Goal: Transaction & Acquisition: Purchase product/service

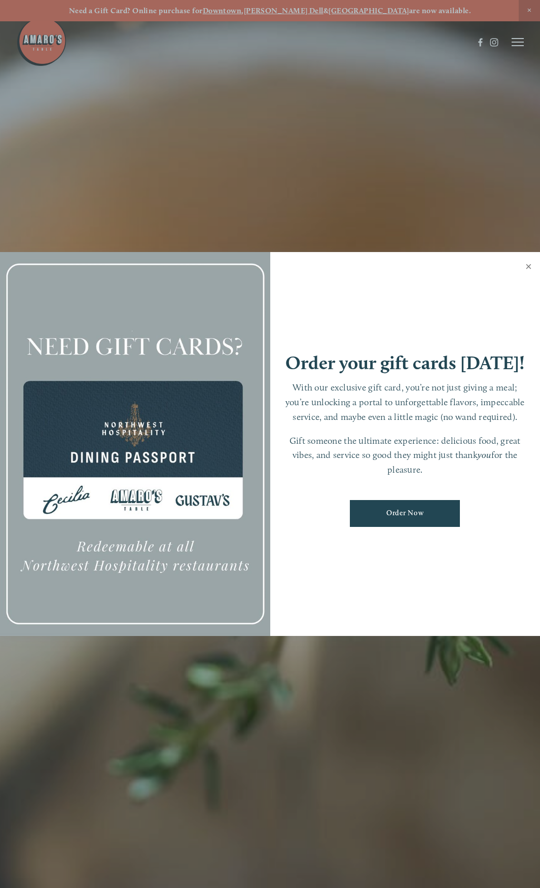
click at [525, 265] on link "Close" at bounding box center [529, 267] width 20 height 28
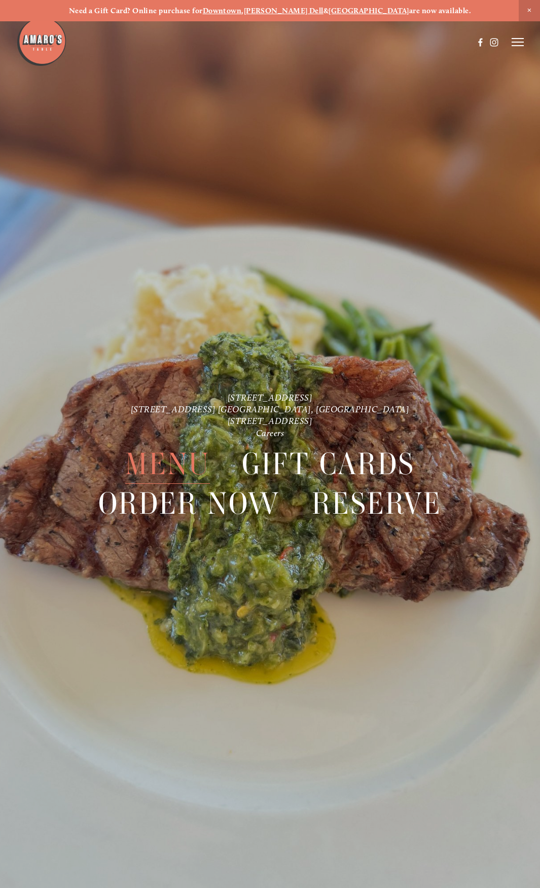
click at [140, 470] on span "Menu" at bounding box center [167, 464] width 85 height 40
click at [182, 469] on span "Menu" at bounding box center [167, 464] width 85 height 40
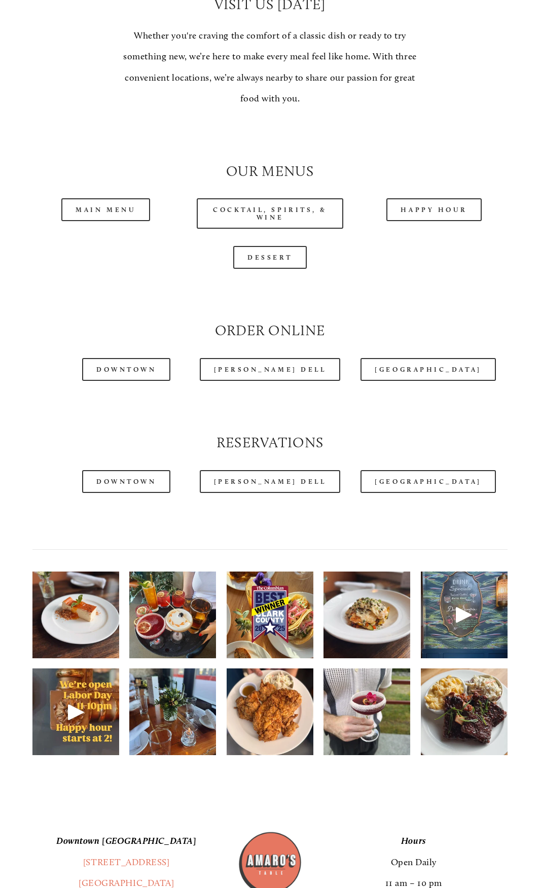
scroll to position [760, 0]
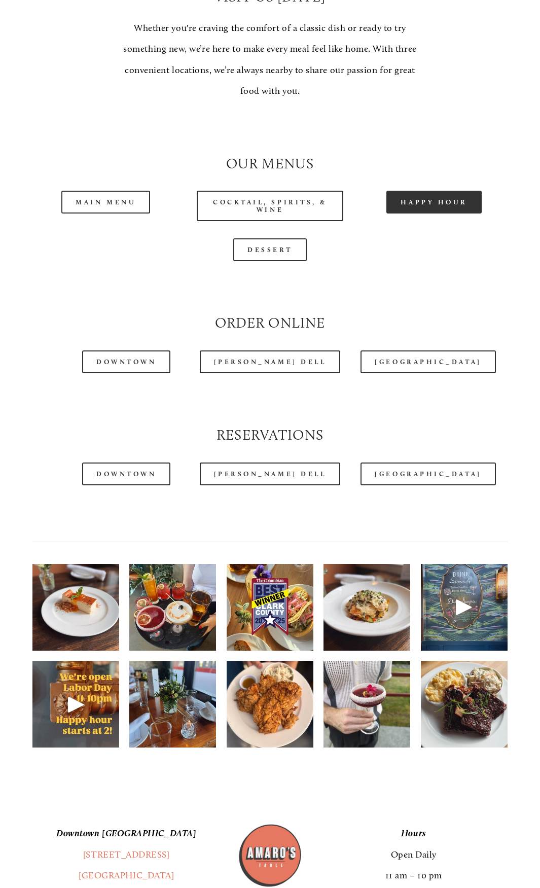
click at [437, 199] on link "Happy Hour" at bounding box center [433, 202] width 95 height 23
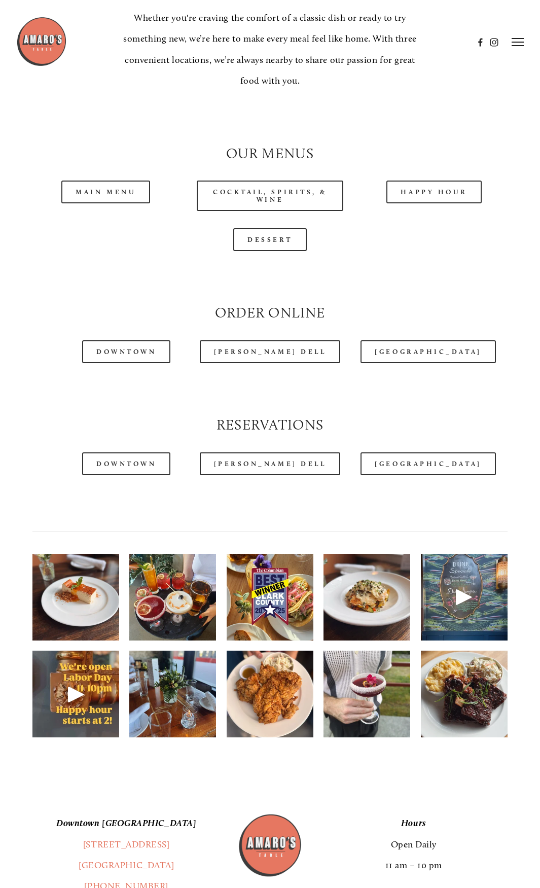
scroll to position [608, 0]
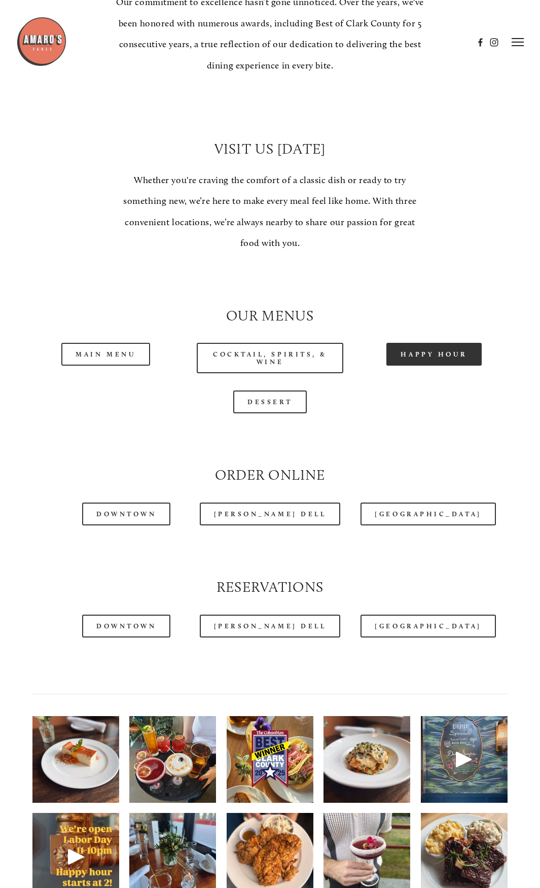
click at [421, 346] on link "Happy Hour" at bounding box center [433, 354] width 95 height 23
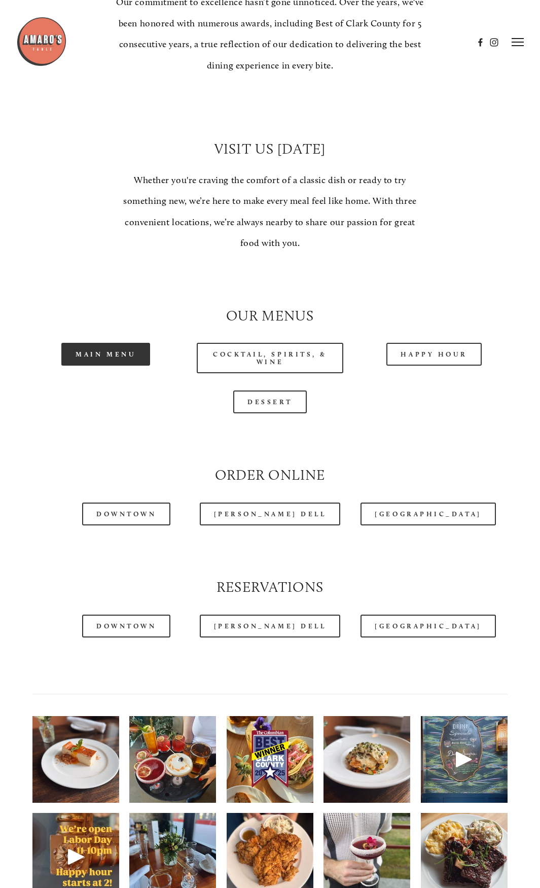
click at [130, 347] on link "Main Menu" at bounding box center [105, 354] width 89 height 23
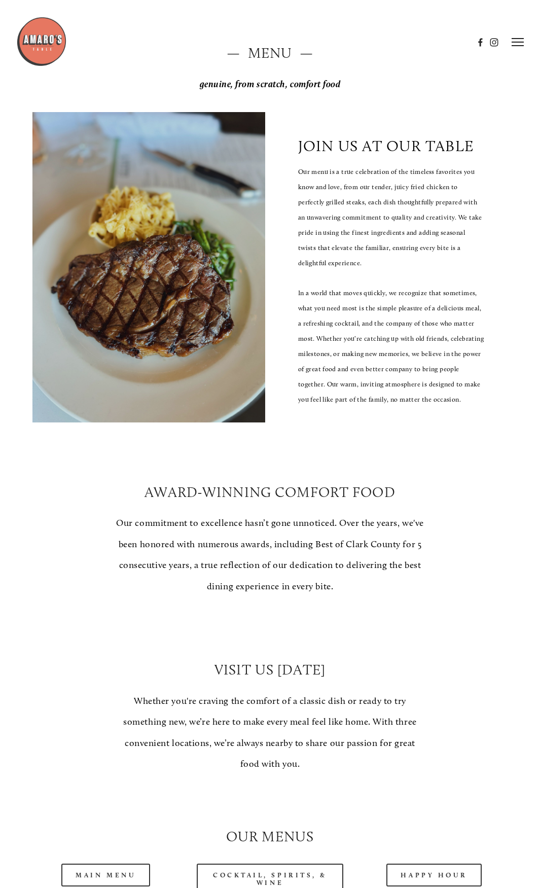
scroll to position [0, 0]
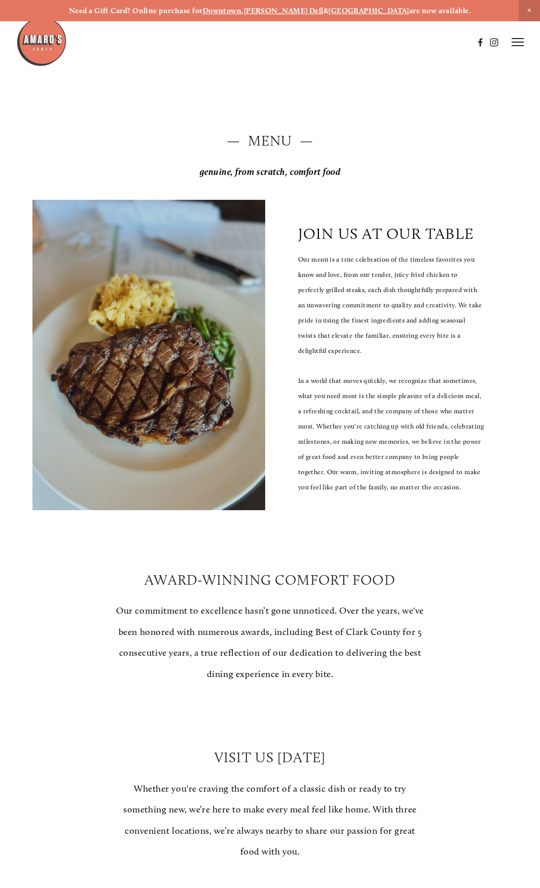
click at [516, 44] on icon at bounding box center [517, 42] width 12 height 9
click at [372, 40] on span "Order Now" at bounding box center [380, 42] width 36 height 9
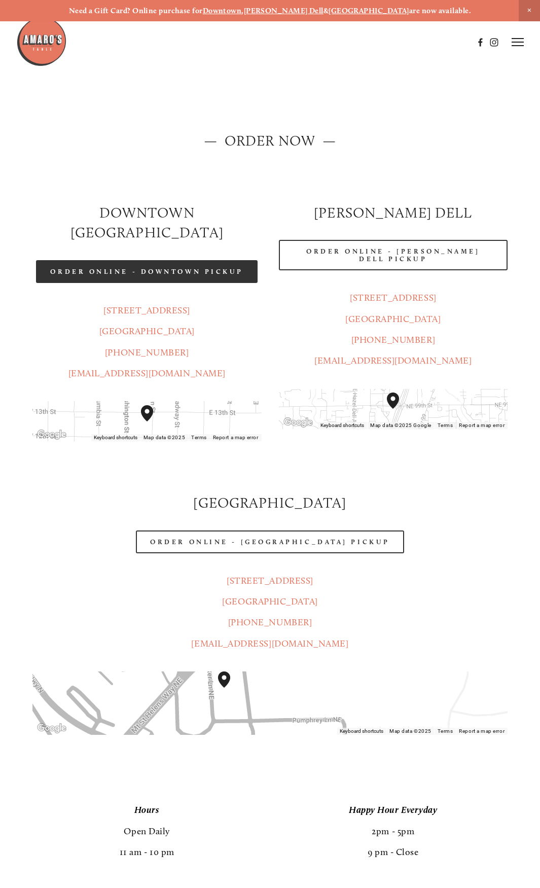
click at [164, 260] on link "Order Online - Downtown pickup" at bounding box center [147, 271] width 222 height 23
